Goal: Task Accomplishment & Management: Use online tool/utility

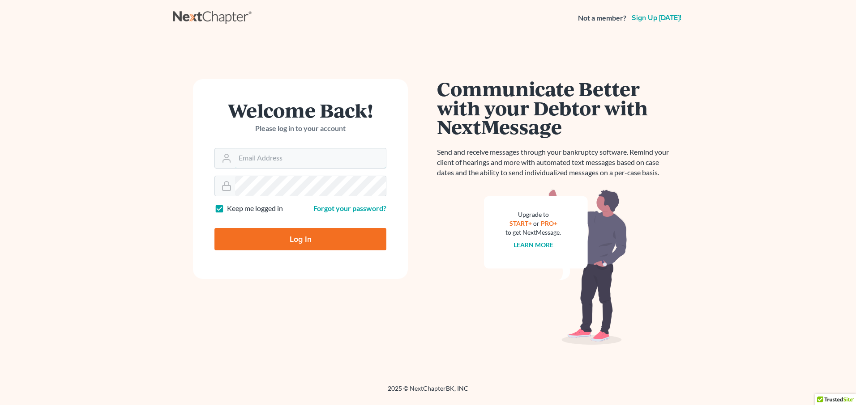
type input "[EMAIL_ADDRESS][DOMAIN_NAME]"
click at [326, 234] on input "Log In" at bounding box center [300, 239] width 172 height 22
type input "Thinking..."
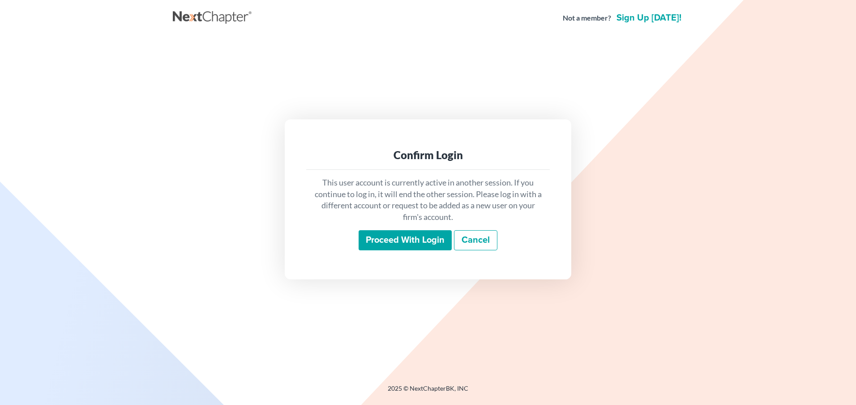
click at [411, 240] on input "Proceed with login" at bounding box center [404, 240] width 93 height 21
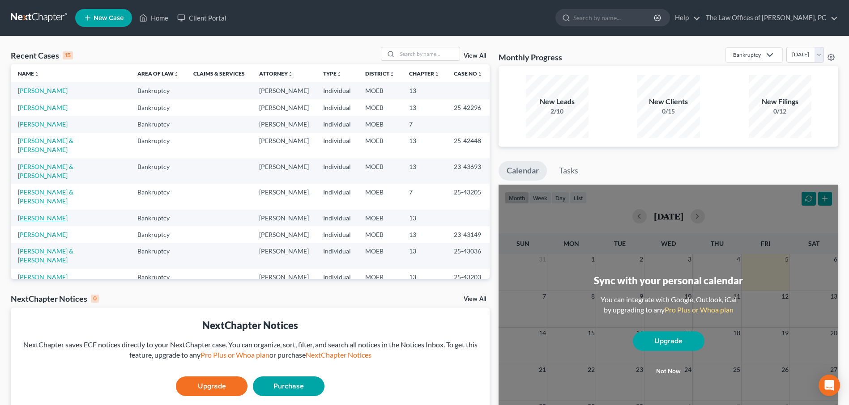
click at [51, 214] on link "[PERSON_NAME]" at bounding box center [43, 218] width 50 height 8
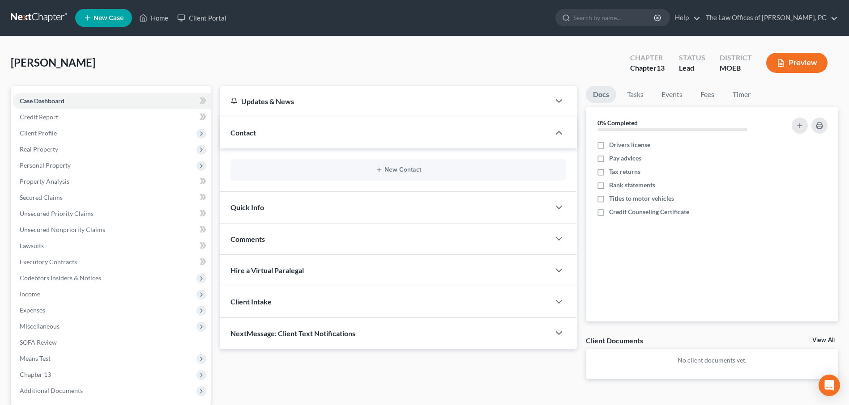
click at [31, 22] on link at bounding box center [39, 18] width 57 height 16
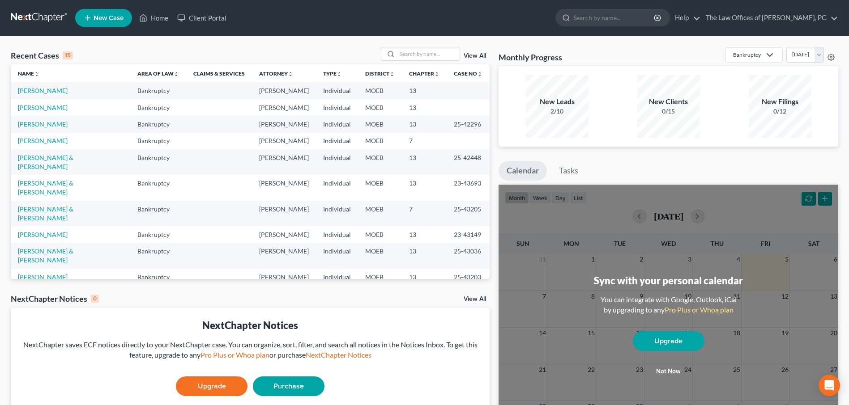
click at [38, 114] on td "Blackwell, Diana" at bounding box center [70, 107] width 119 height 17
